Goal: Task Accomplishment & Management: Manage account settings

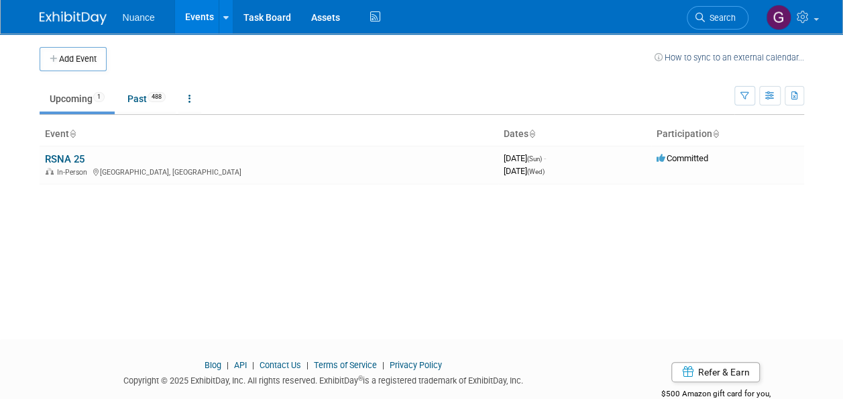
click at [67, 157] on link "RSNA 25" at bounding box center [65, 159] width 40 height 12
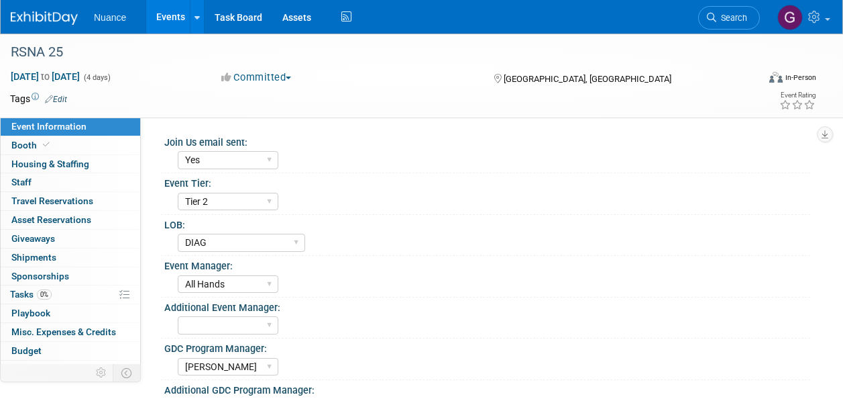
select select "Yes"
select select "Tier 2"
select select "DIAG"
select select "All Hands"
select select "Andrea Smith"
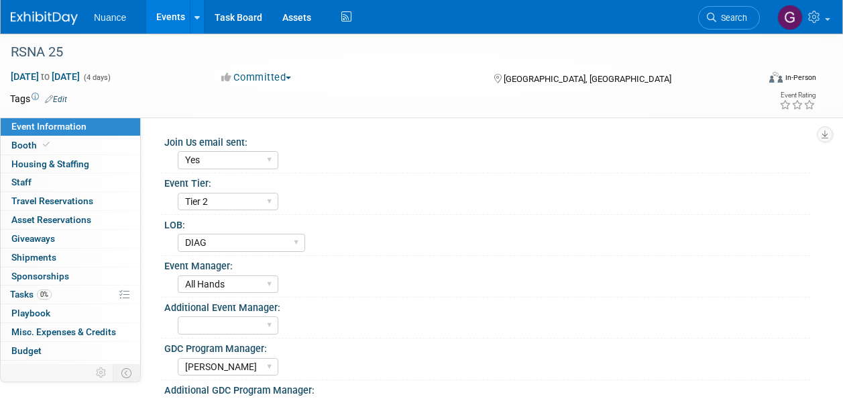
select select "Cortney Doucette"
select select "Custom rental"
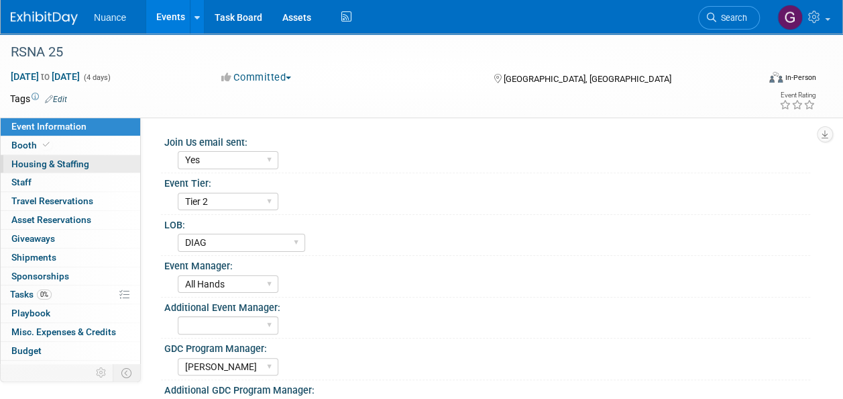
click at [44, 163] on span "Housing & Staffing" at bounding box center [50, 163] width 78 height 11
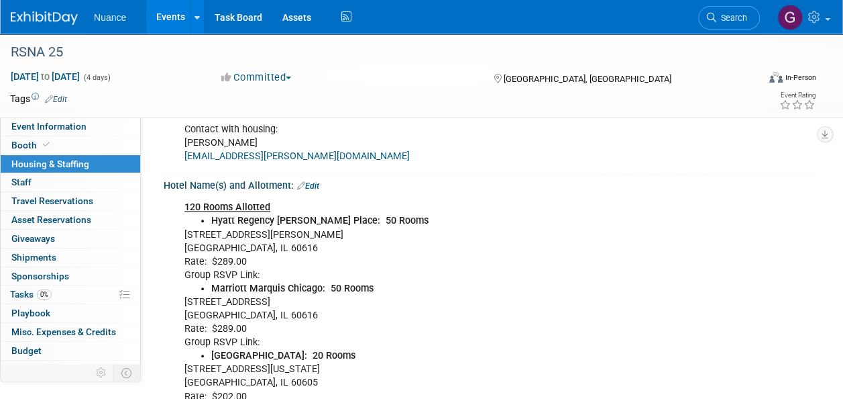
scroll to position [537, 0]
